Goal: Task Accomplishment & Management: Manage account settings

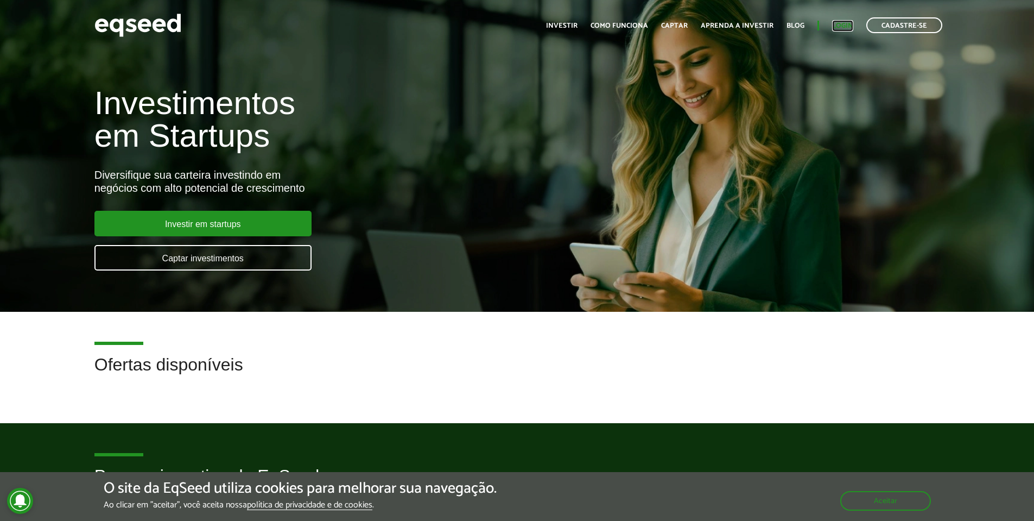
click at [849, 22] on link "Login" at bounding box center [842, 25] width 21 height 7
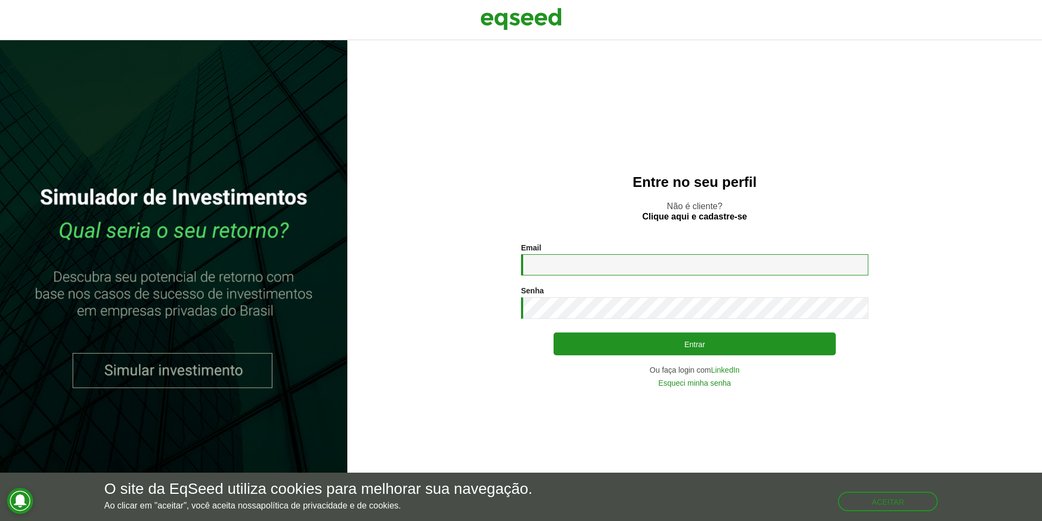
click at [704, 259] on input "Email *" at bounding box center [694, 264] width 347 height 21
click at [521, 275] on div at bounding box center [521, 275] width 0 height 0
click at [459, 238] on div "Entre no seu perfil Não é cliente? Clique aqui e cadastre-se Email * Digite seu…" at bounding box center [694, 280] width 695 height 480
click at [725, 367] on link "LinkedIn" at bounding box center [725, 370] width 29 height 8
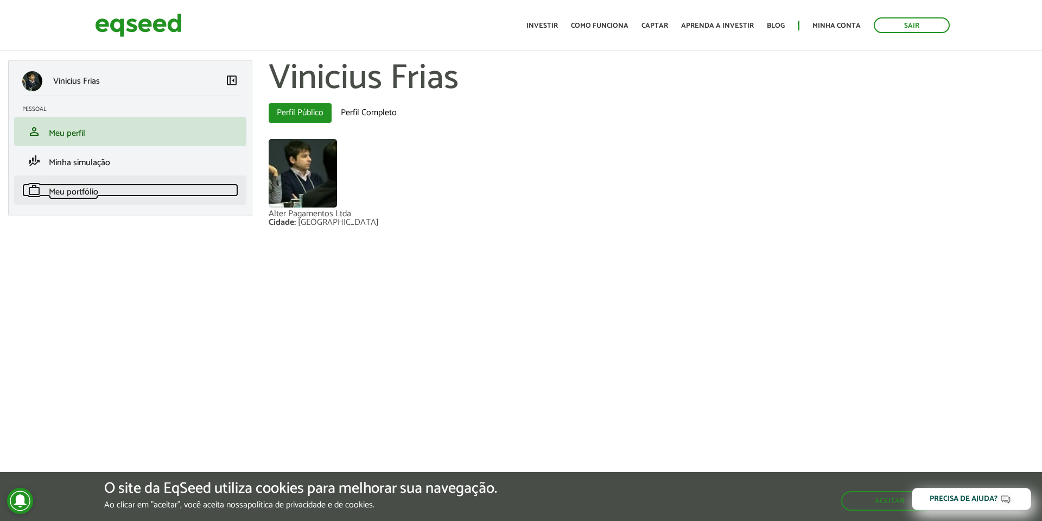
click at [75, 193] on span "Meu portfólio" at bounding box center [73, 192] width 49 height 15
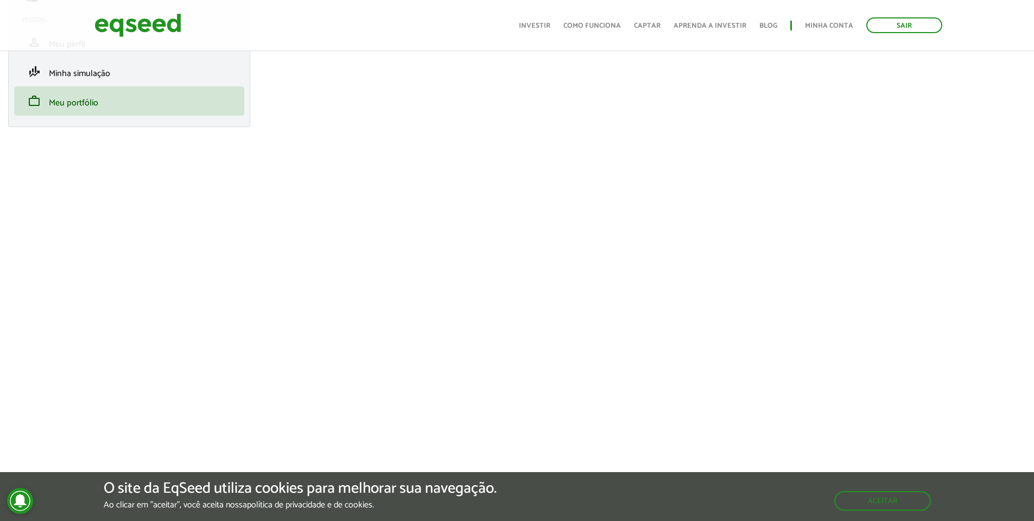
scroll to position [109, 0]
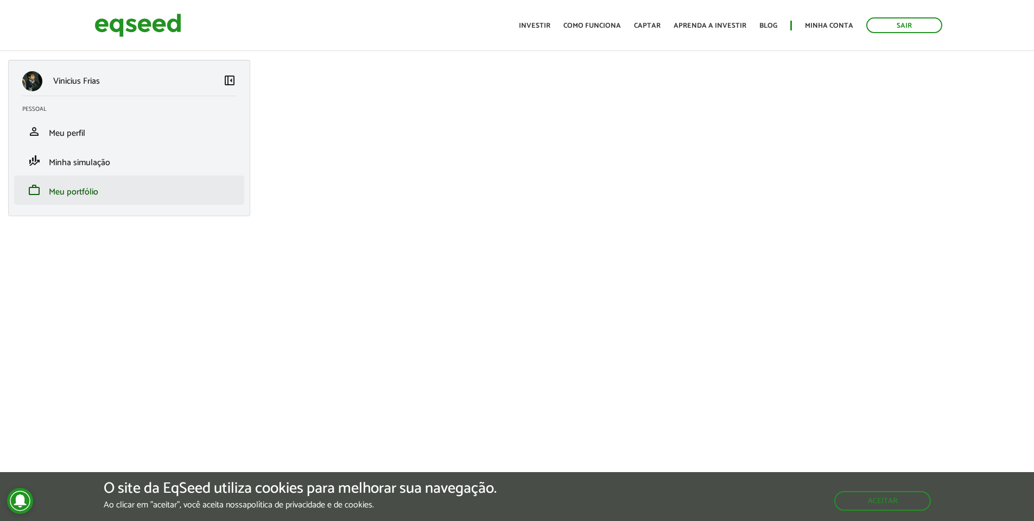
click at [98, 204] on li "work Meu portfólio" at bounding box center [129, 189] width 230 height 29
click at [92, 197] on span "Meu portfólio" at bounding box center [73, 192] width 49 height 15
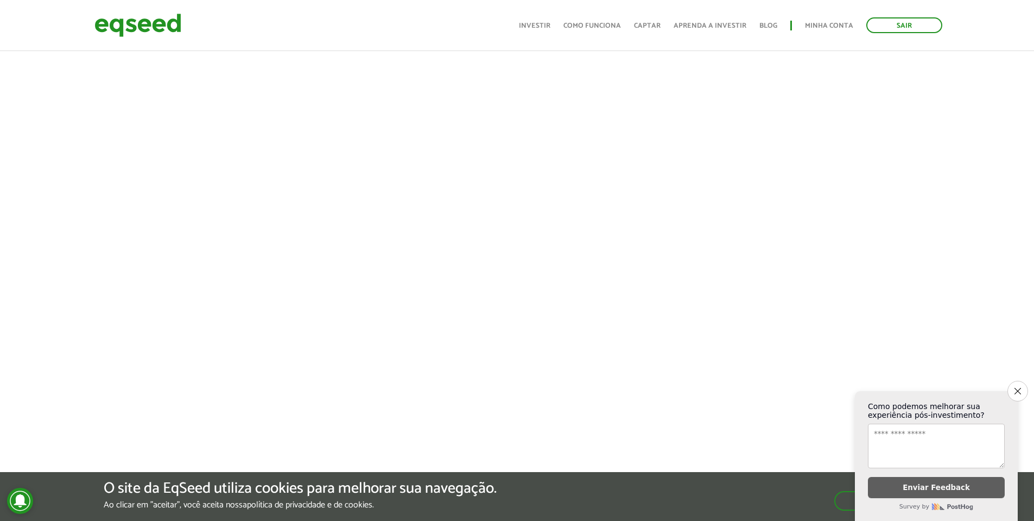
scroll to position [469, 0]
